Goal: Transaction & Acquisition: Purchase product/service

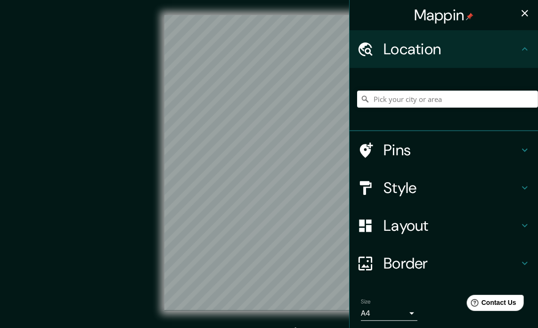
click at [522, 8] on icon "button" at bounding box center [524, 13] width 11 height 11
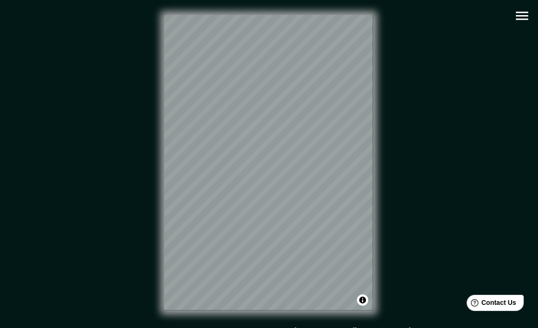
click at [519, 25] on button "button" at bounding box center [522, 16] width 24 height 24
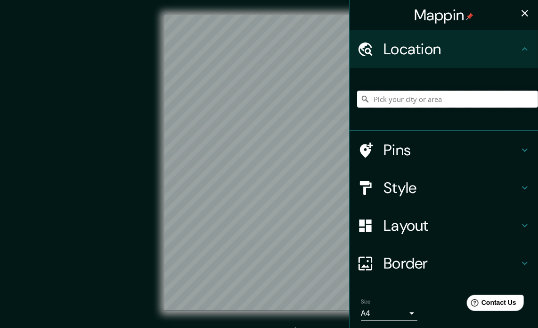
click at [504, 101] on input "Pick your city or area" at bounding box center [447, 98] width 181 height 17
click at [417, 101] on input "Pick your city or area" at bounding box center [447, 98] width 181 height 17
paste input "WV6R+R4F, Paita"
click at [370, 196] on div "Style" at bounding box center [444, 188] width 189 height 38
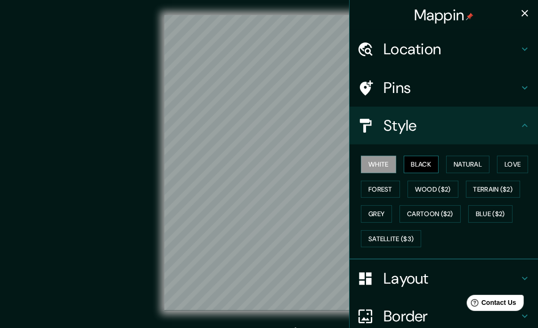
click at [420, 164] on button "Black" at bounding box center [421, 164] width 35 height 17
click at [454, 156] on button "Natural" at bounding box center [467, 164] width 43 height 17
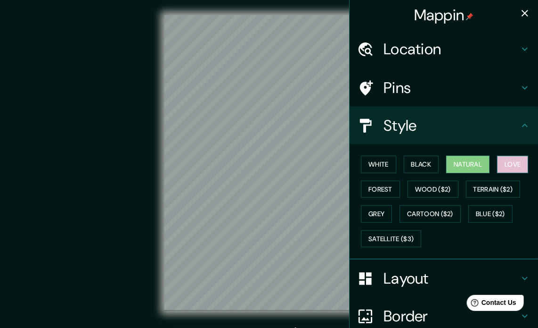
click at [502, 163] on button "Love" at bounding box center [512, 164] width 31 height 17
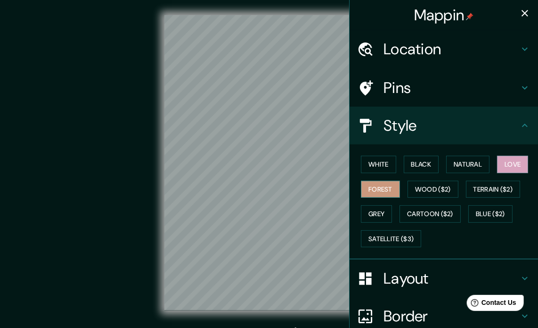
click at [367, 187] on button "Forest" at bounding box center [380, 189] width 39 height 17
click at [418, 189] on button "Wood ($2)" at bounding box center [433, 189] width 51 height 17
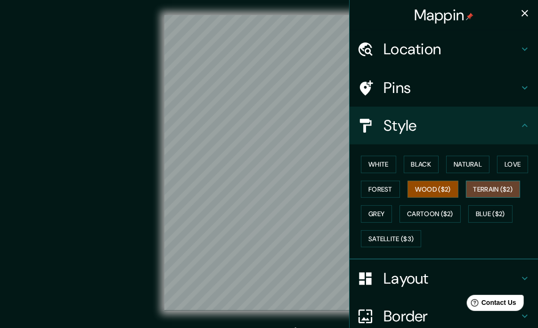
click at [503, 183] on button "Terrain ($2)" at bounding box center [493, 189] width 55 height 17
click at [362, 214] on button "Grey" at bounding box center [376, 213] width 31 height 17
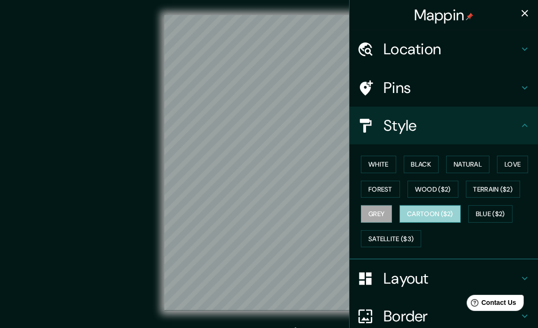
click at [411, 215] on button "Cartoon ($2)" at bounding box center [430, 213] width 61 height 17
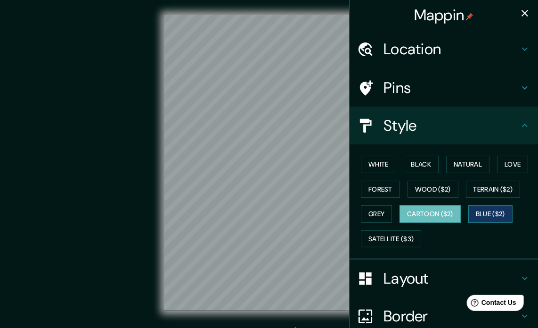
click at [485, 218] on button "Blue ($2)" at bounding box center [490, 213] width 44 height 17
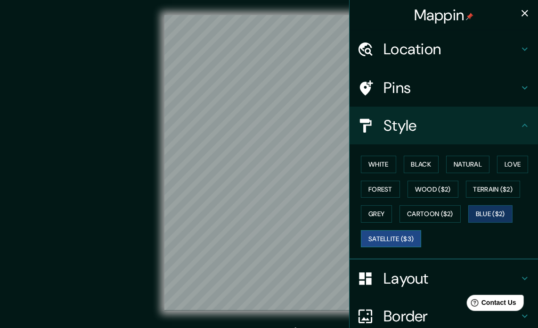
click at [386, 235] on button "Satellite ($3)" at bounding box center [391, 238] width 60 height 17
click at [407, 48] on h4 "Location" at bounding box center [452, 49] width 136 height 19
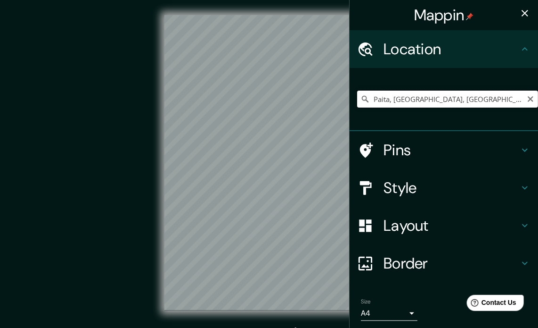
click at [407, 104] on input "Paita, [GEOGRAPHIC_DATA], [GEOGRAPHIC_DATA]" at bounding box center [447, 98] width 181 height 17
paste input "WV6R+R4F, Paita"
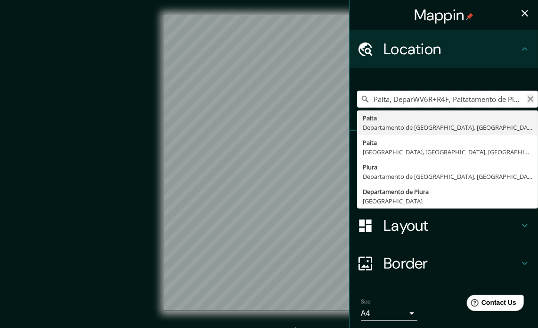
type input "Paita, DeparWV6R+R4F, Paitatamento de Piura, [GEOGRAPHIC_DATA]"
click at [527, 98] on icon "Clear" at bounding box center [531, 99] width 8 height 8
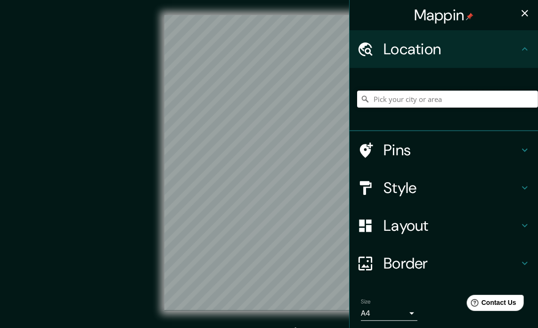
click at [481, 99] on input "Pick your city or area" at bounding box center [447, 98] width 181 height 17
paste input "WV6R+R4F, Paita"
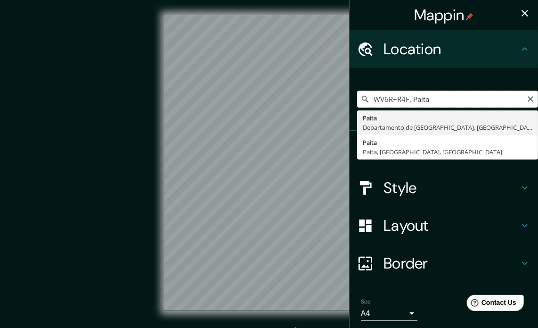
click at [473, 99] on input "WV6R+R4F, Paita" at bounding box center [447, 98] width 181 height 17
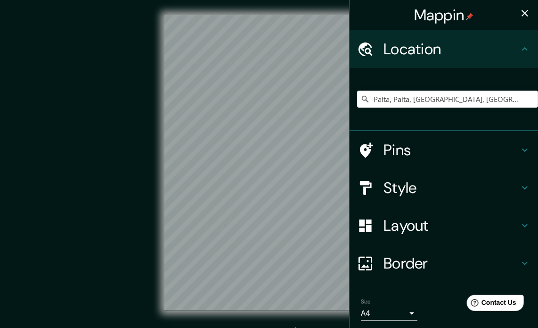
click at [283, 97] on div "© Mapbox © OpenStreetMap Improve this map © Maxar" at bounding box center [269, 162] width 485 height 295
drag, startPoint x: 162, startPoint y: 180, endPoint x: 367, endPoint y: 198, distance: 206.4
click at [366, 197] on div "Mappin Location [GEOGRAPHIC_DATA], [GEOGRAPHIC_DATA], [GEOGRAPHIC_DATA], [GEOGR…" at bounding box center [269, 170] width 538 height 340
click at [382, 251] on div "Mappin Location [GEOGRAPHIC_DATA], [GEOGRAPHIC_DATA], [GEOGRAPHIC_DATA], [GEOGR…" at bounding box center [269, 170] width 538 height 340
click at [416, 97] on input "Paita, Paita, [GEOGRAPHIC_DATA], [GEOGRAPHIC_DATA]" at bounding box center [447, 98] width 181 height 17
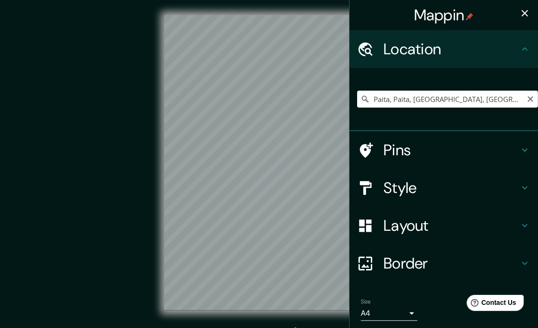
click at [416, 97] on input "Paita, Paita, [GEOGRAPHIC_DATA], [GEOGRAPHIC_DATA]" at bounding box center [447, 98] width 181 height 17
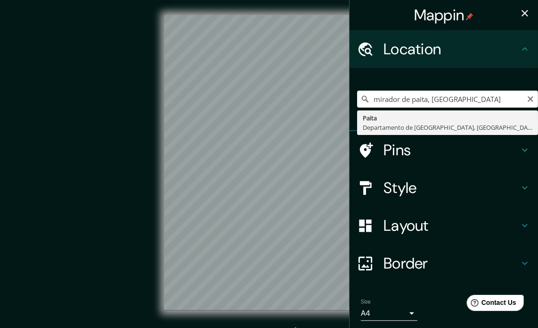
type input "Paita, [GEOGRAPHIC_DATA], [GEOGRAPHIC_DATA]"
